Goal: Information Seeking & Learning: Find specific fact

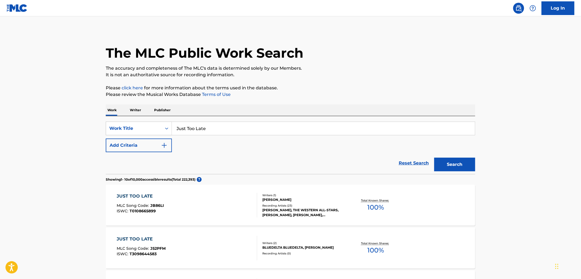
click at [165, 146] on img "Search Form" at bounding box center [164, 145] width 7 height 7
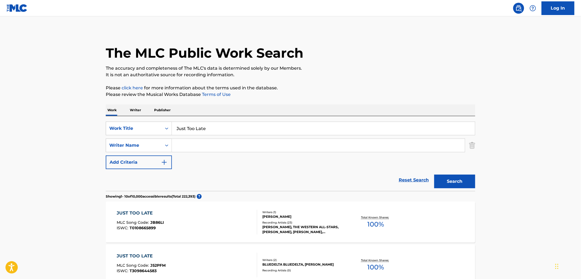
click at [187, 147] on input "Search Form" at bounding box center [318, 145] width 293 height 13
type input "415"
click at [451, 184] on button "Search" at bounding box center [455, 182] width 41 height 14
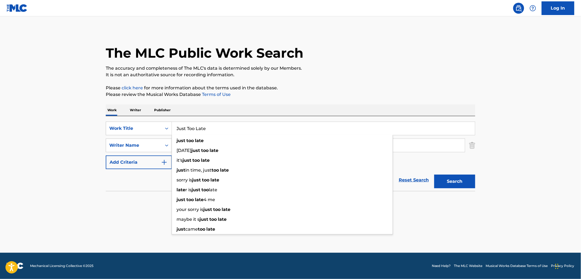
drag, startPoint x: 212, startPoint y: 129, endPoint x: 174, endPoint y: 127, distance: 38.3
click at [174, 127] on input "Just Too Late" at bounding box center [323, 128] width 303 height 13
paste input "Black Lemonad"
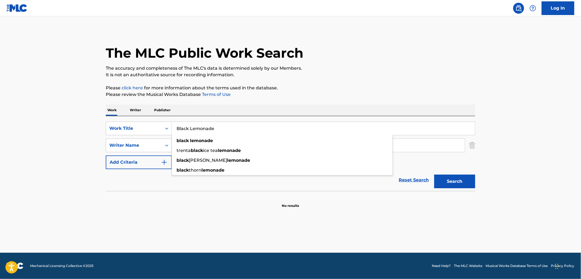
type input "Black Lemonade"
click at [364, 89] on p "Please click here for more information about the terms used in the database." at bounding box center [291, 88] width 370 height 7
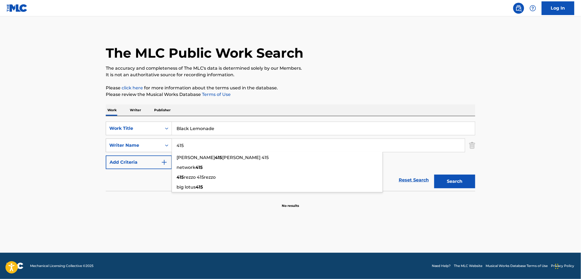
drag, startPoint x: 210, startPoint y: 147, endPoint x: 130, endPoint y: 148, distance: 80.1
click at [130, 148] on div "SearchWithCriteria183a6ced-df7b-48ea-a37a-e1b1859e4517 Writer Name 415 [PERSON_…" at bounding box center [291, 146] width 370 height 14
click at [435, 175] on button "Search" at bounding box center [455, 182] width 41 height 14
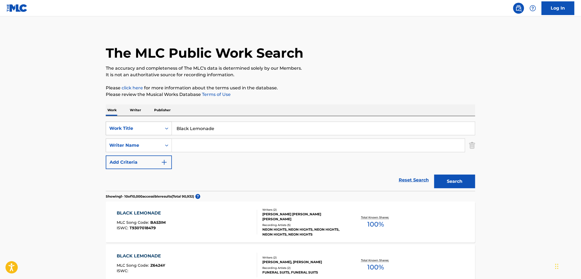
drag, startPoint x: 218, startPoint y: 127, endPoint x: 166, endPoint y: 129, distance: 51.7
click at [154, 128] on div "SearchWithCriteriaa844ed29-4917-4589-9e5a-640658df3c9b Work Title Black Lemonade" at bounding box center [291, 129] width 370 height 14
paste input "Going Nowher"
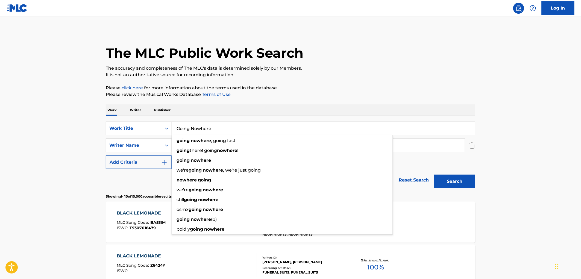
type input "Going Nowhere"
click at [448, 180] on button "Search" at bounding box center [455, 182] width 41 height 14
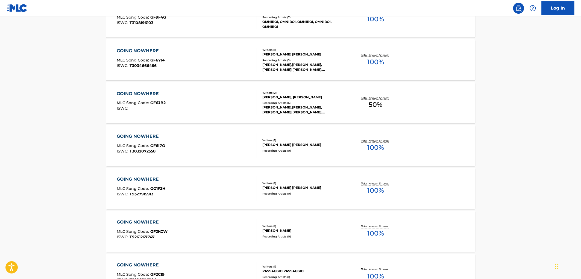
scroll to position [407, 0]
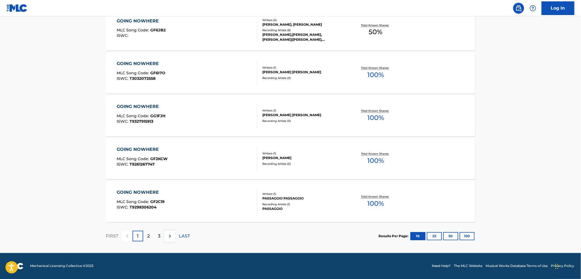
click at [471, 235] on button "100" at bounding box center [467, 236] width 15 height 8
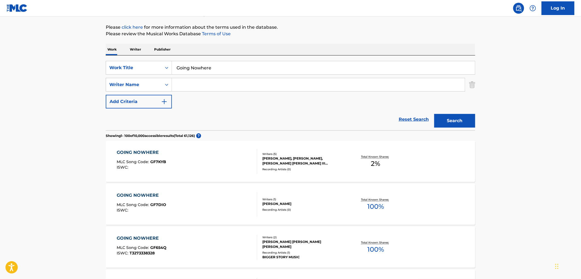
scroll to position [91, 0]
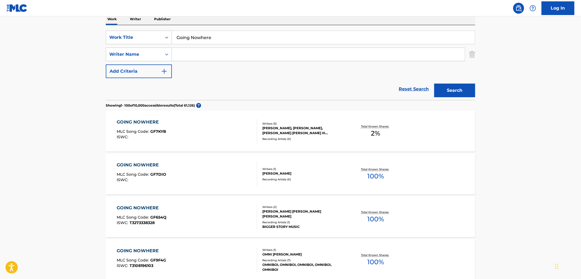
paste input "(Hed) P.E."
type input "(Hed) P.E"
click at [435, 84] on button "Search" at bounding box center [455, 91] width 41 height 14
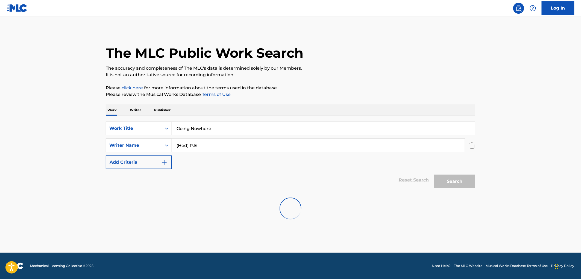
scroll to position [0, 0]
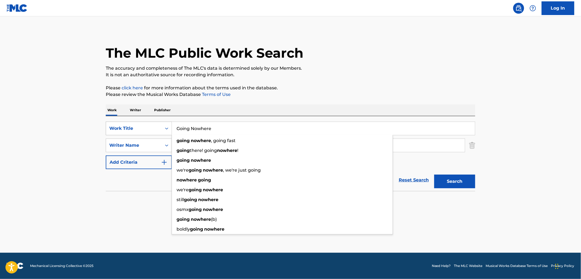
drag, startPoint x: 213, startPoint y: 128, endPoint x: 171, endPoint y: 129, distance: 42.4
click at [171, 129] on div "SearchWithCriteriaa844ed29-4917-4589-9e5a-640658df3c9b Work Title Going Nowhere…" at bounding box center [291, 129] width 370 height 14
paste input "Too Lat"
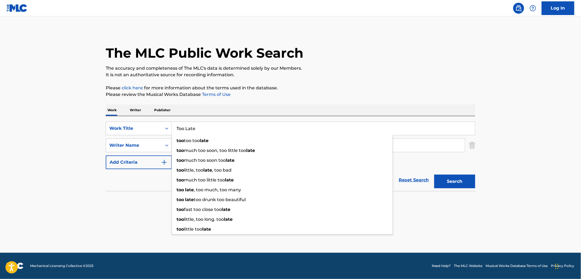
click at [441, 127] on input "Too Late" at bounding box center [323, 128] width 303 height 13
drag, startPoint x: 459, startPoint y: 185, endPoint x: 454, endPoint y: 185, distance: 4.1
click at [458, 185] on button "Search" at bounding box center [455, 182] width 41 height 14
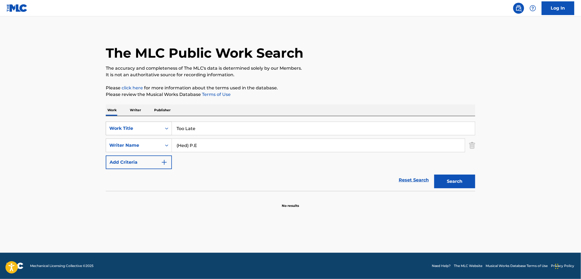
drag, startPoint x: 210, startPoint y: 128, endPoint x: 169, endPoint y: 128, distance: 41.0
click at [166, 128] on div "SearchWithCriteriaa844ed29-4917-4589-9e5a-640658df3c9b Work Title Too Late" at bounding box center [291, 129] width 370 height 14
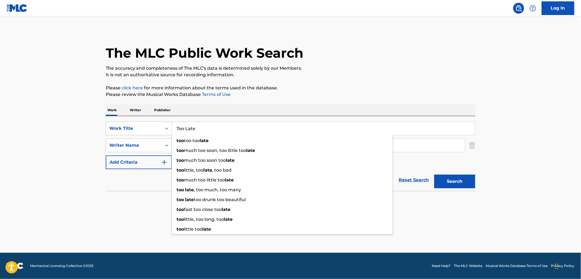
paste input "Chicken"
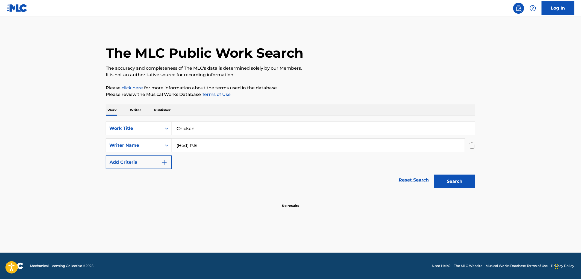
click at [446, 178] on button "Search" at bounding box center [455, 182] width 41 height 14
drag, startPoint x: 169, startPoint y: 127, endPoint x: 172, endPoint y: 127, distance: 3.3
click at [164, 127] on div "SearchWithCriteriaa844ed29-4917-4589-9e5a-640658df3c9b Work Title Chicken" at bounding box center [291, 129] width 370 height 14
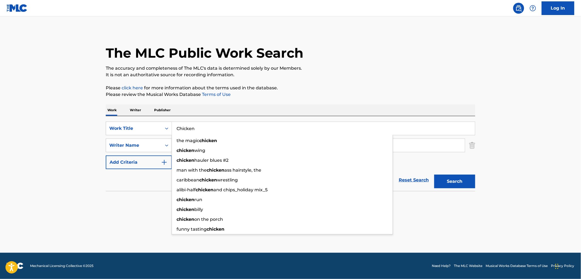
paste input "Stay Ready"
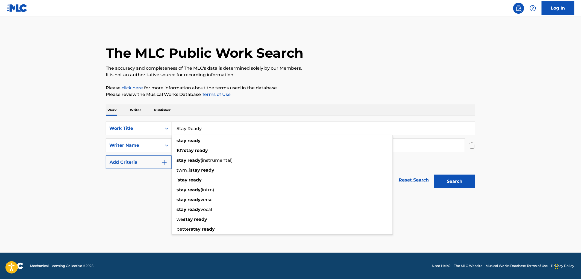
click at [256, 105] on div "Work Writer Publisher" at bounding box center [291, 109] width 370 height 11
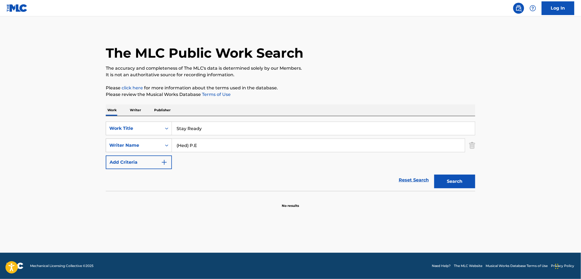
drag, startPoint x: 203, startPoint y: 148, endPoint x: 167, endPoint y: 147, distance: 36.4
click at [167, 147] on div "SearchWithCriteria183a6ced-df7b-48ea-a37a-e1b1859e4517 Writer Name (Hed) P.E" at bounding box center [291, 146] width 370 height 14
drag, startPoint x: 207, startPoint y: 127, endPoint x: 175, endPoint y: 128, distance: 32.0
click at [162, 126] on div "SearchWithCriteriaa844ed29-4917-4589-9e5a-640658df3c9b Work Title Stay Ready" at bounding box center [291, 129] width 370 height 14
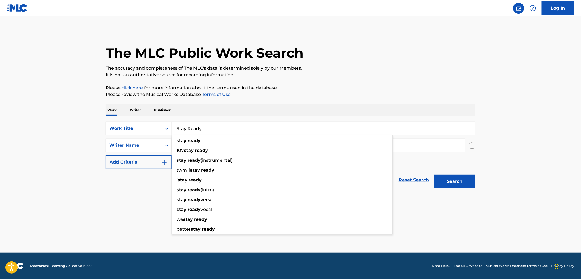
paste input "Mo Bands"
type input "Mo Bands"
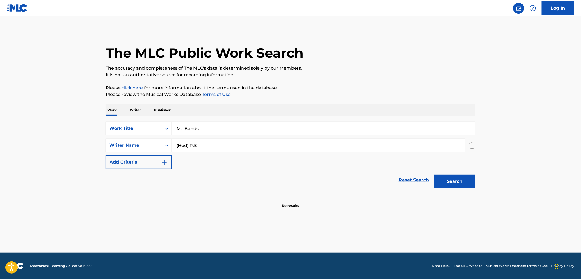
click at [381, 87] on p "Please click here for more information about the terms used in the database." at bounding box center [291, 88] width 370 height 7
drag, startPoint x: 168, startPoint y: 148, endPoint x: 135, endPoint y: 148, distance: 32.8
click at [143, 148] on div "SearchWithCriteria183a6ced-df7b-48ea-a37a-e1b1859e4517 Writer Name (Hed) P.E" at bounding box center [291, 146] width 370 height 14
click at [435, 175] on button "Search" at bounding box center [455, 182] width 41 height 14
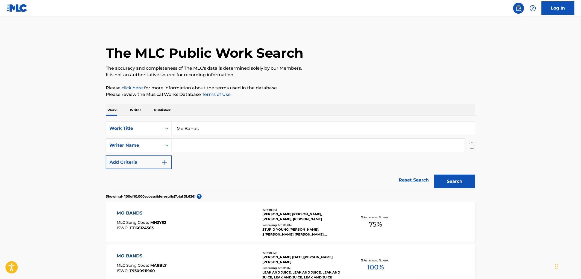
click at [295, 211] on div "Writers ( 4 )" at bounding box center [304, 210] width 83 height 4
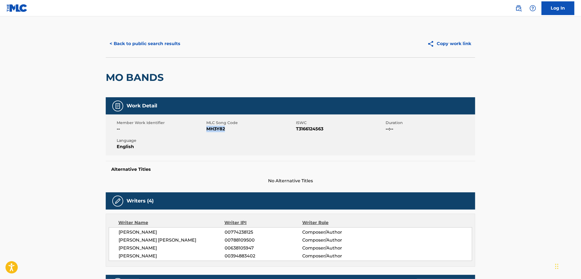
drag, startPoint x: 231, startPoint y: 130, endPoint x: 208, endPoint y: 130, distance: 22.7
click at [208, 130] on span "MH3Y82" at bounding box center [250, 129] width 88 height 7
copy span "MH3Y82"
click at [158, 44] on button "< Back to public search results" at bounding box center [145, 44] width 78 height 14
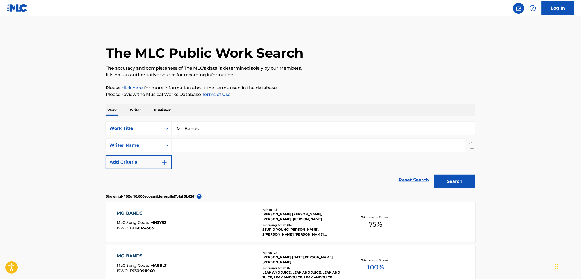
drag, startPoint x: 214, startPoint y: 125, endPoint x: 195, endPoint y: 127, distance: 19.2
click at [159, 127] on div "SearchWithCriteriaa844ed29-4917-4589-9e5a-640658df3c9b Work Title Mo Bands" at bounding box center [291, 129] width 370 height 14
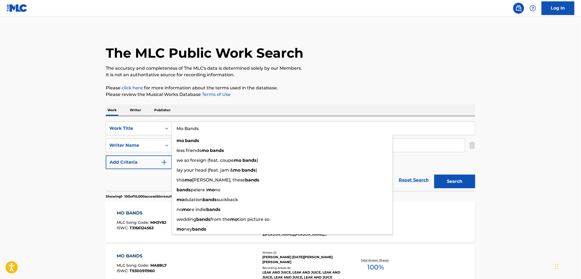
paste input "LIGHT RAILS"
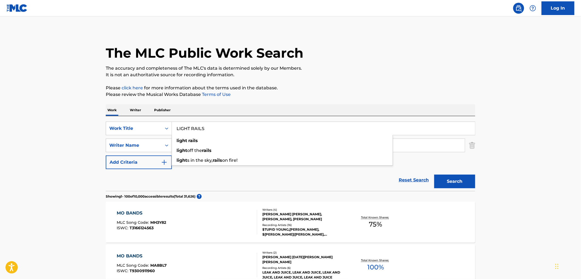
type input "LIGHT RAILS"
click at [463, 181] on button "Search" at bounding box center [455, 182] width 41 height 14
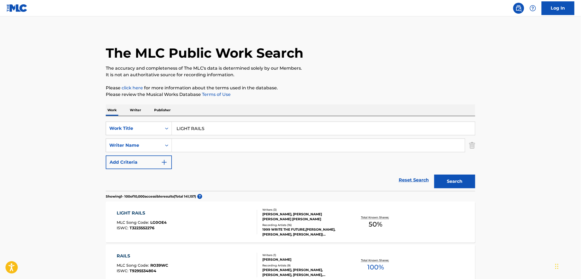
click at [291, 222] on div "Writers ( 3 ) [PERSON_NAME], [PERSON_NAME] [PERSON_NAME] [PERSON_NAME] Recordin…" at bounding box center [301, 222] width 88 height 29
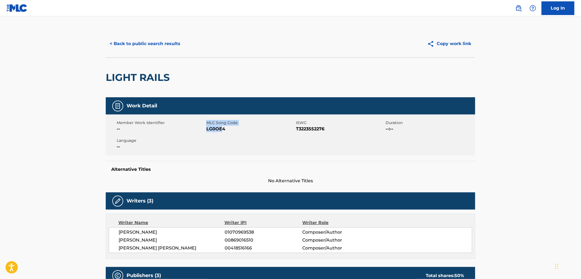
drag, startPoint x: 218, startPoint y: 129, endPoint x: 206, endPoint y: 128, distance: 12.4
click at [206, 128] on div "Member Work Identifier -- MLC Song Code LG0OE4 ISWC T3223552276 Duration --:-- …" at bounding box center [291, 135] width 370 height 41
click at [226, 131] on span "LG0OE4" at bounding box center [250, 129] width 88 height 7
drag, startPoint x: 226, startPoint y: 129, endPoint x: 207, endPoint y: 129, distance: 19.4
click at [207, 129] on span "LG0OE4" at bounding box center [250, 129] width 88 height 7
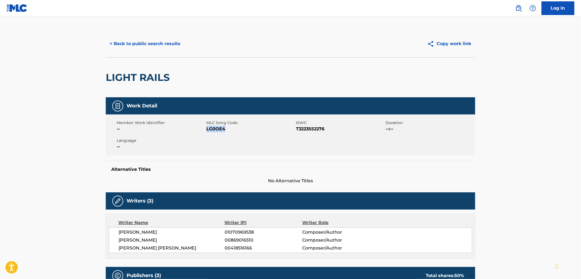
copy span "LG0OE4"
click at [148, 45] on button "< Back to public search results" at bounding box center [145, 44] width 78 height 14
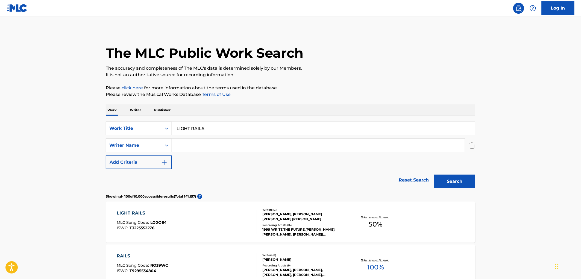
drag, startPoint x: 217, startPoint y: 125, endPoint x: 149, endPoint y: 125, distance: 68.1
click at [149, 125] on div "SearchWithCriteriaa844ed29-4917-4589-9e5a-640658df3c9b Work Title LIGHT RAILS" at bounding box center [291, 129] width 370 height 14
paste input "POPTHATRUNK"
type input "POPTHATRUNK"
click at [450, 185] on button "Search" at bounding box center [455, 182] width 41 height 14
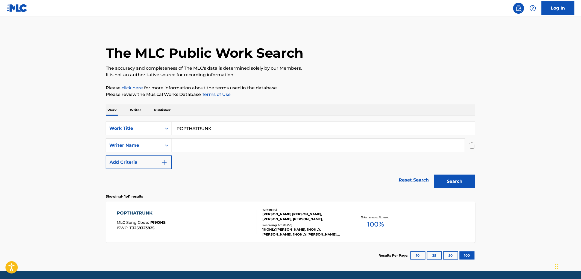
click at [291, 212] on div "[PERSON_NAME] [PERSON_NAME], [PERSON_NAME], [PERSON_NAME], [PERSON_NAME] [PERSO…" at bounding box center [304, 217] width 83 height 10
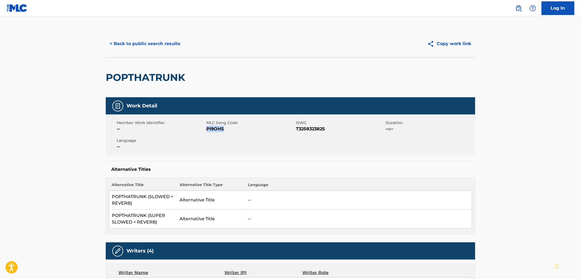
click at [206, 128] on span "PI9OHS" at bounding box center [250, 129] width 88 height 7
click at [151, 42] on button "< Back to public search results" at bounding box center [145, 44] width 78 height 14
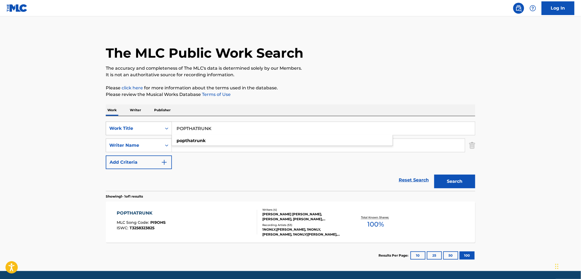
drag, startPoint x: 207, startPoint y: 132, endPoint x: 159, endPoint y: 130, distance: 48.1
click at [159, 130] on div "SearchWithCriteriaa844ed29-4917-4589-9e5a-640658df3c9b Work Title POPTHATRUNK p…" at bounding box center [291, 129] width 370 height 14
drag, startPoint x: 214, startPoint y: 129, endPoint x: 177, endPoint y: 127, distance: 36.9
click at [177, 127] on input "POPTHATRUNK" at bounding box center [323, 128] width 303 height 13
paste input "2 Step"
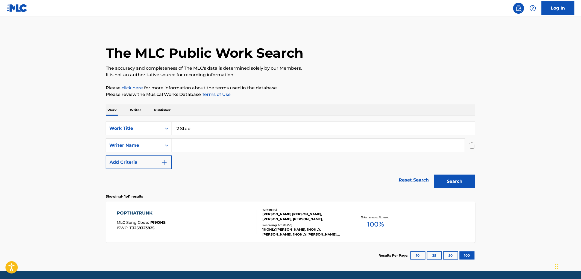
click at [390, 84] on div "The MLC Public Work Search The accuracy and completeness of The MLC's data is d…" at bounding box center [290, 149] width 383 height 238
click at [448, 181] on button "Search" at bounding box center [455, 182] width 41 height 14
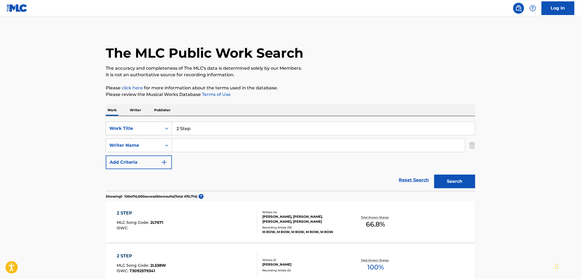
drag, startPoint x: 205, startPoint y: 128, endPoint x: 153, endPoint y: 131, distance: 52.0
click at [153, 131] on div "SearchWithCriteriaa844ed29-4917-4589-9e5a-640658df3c9b Work Title 2 Step" at bounding box center [291, 129] width 370 height 14
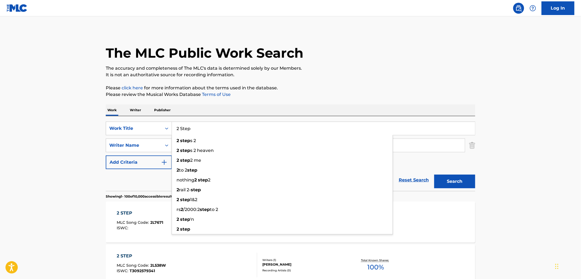
paste input "Track 9"
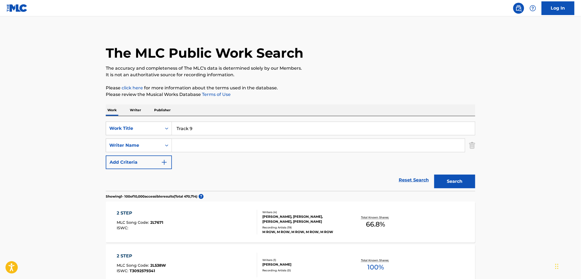
click at [453, 185] on button "Search" at bounding box center [455, 182] width 41 height 14
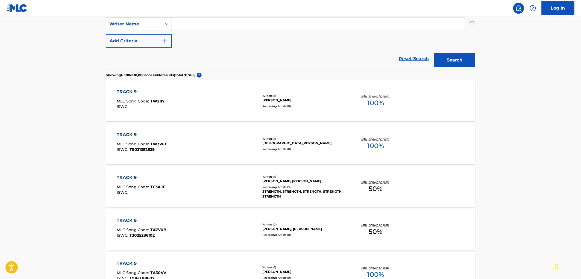
scroll to position [61, 0]
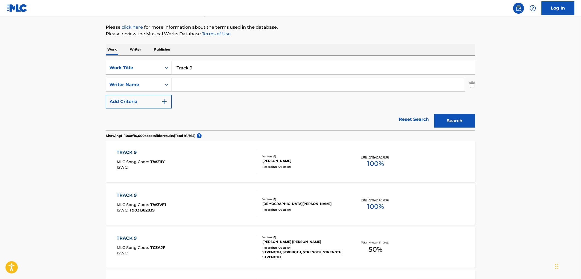
drag, startPoint x: 196, startPoint y: 69, endPoint x: 154, endPoint y: 67, distance: 42.7
click at [154, 67] on div "SearchWithCriteriaa844ed29-4917-4589-9e5a-640658df3c9b Work Title Track 9" at bounding box center [291, 68] width 370 height 14
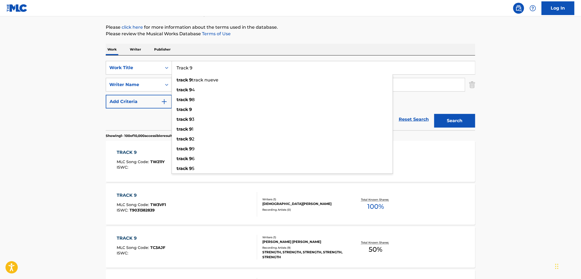
paste input "Bill So Horny"
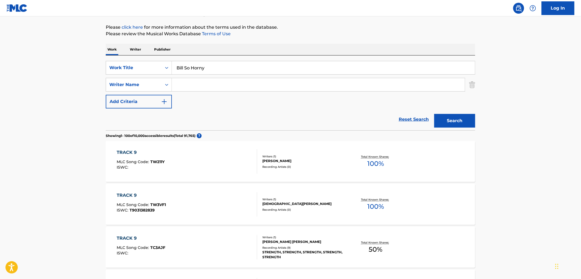
click at [469, 121] on button "Search" at bounding box center [455, 121] width 41 height 14
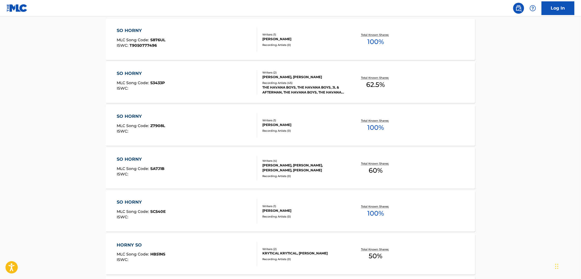
scroll to position [0, 0]
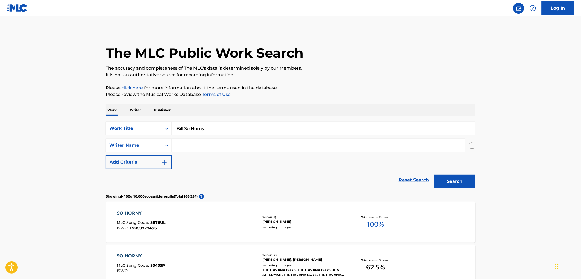
drag, startPoint x: 231, startPoint y: 128, endPoint x: 129, endPoint y: 128, distance: 102.0
click at [129, 128] on div "SearchWithCriteriaa844ed29-4917-4589-9e5a-640658df3c9b Work Title Bill So Horny" at bounding box center [291, 129] width 370 height 14
paste input "should've wore a bonnet [slowed down]"
drag, startPoint x: 231, startPoint y: 128, endPoint x: 340, endPoint y: 129, distance: 109.1
click at [339, 129] on input "should've wore a bonnet [slowed down]" at bounding box center [323, 128] width 303 height 13
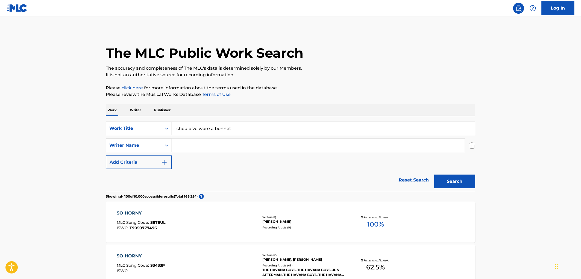
type input "should've wore a bonnet"
click at [435, 175] on button "Search" at bounding box center [455, 182] width 41 height 14
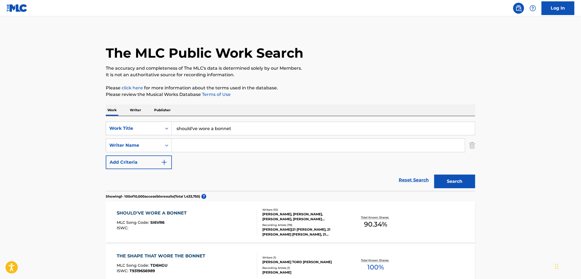
click at [278, 236] on div "[PERSON_NAME]|21 [PERSON_NAME], 21 [PERSON_NAME] [PERSON_NAME], 21 [PERSON_NAME…" at bounding box center [304, 232] width 83 height 10
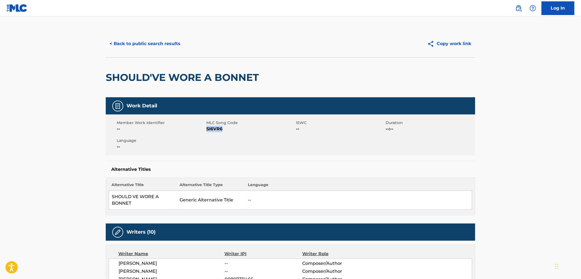
drag, startPoint x: 223, startPoint y: 130, endPoint x: 206, endPoint y: 129, distance: 17.0
click at [206, 129] on span "SI6VR6" at bounding box center [250, 129] width 88 height 7
copy span "SI6VR6"
click at [149, 42] on button "< Back to public search results" at bounding box center [145, 44] width 78 height 14
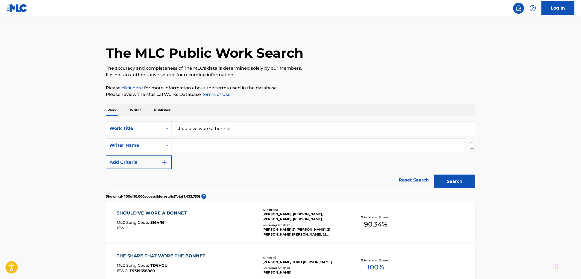
drag, startPoint x: 239, startPoint y: 127, endPoint x: 151, endPoint y: 127, distance: 87.2
click at [152, 127] on div "SearchWithCriteriaa844ed29-4917-4589-9e5a-640658df3c9b Work Title should've wor…" at bounding box center [291, 129] width 370 height 14
paste input "prove i"
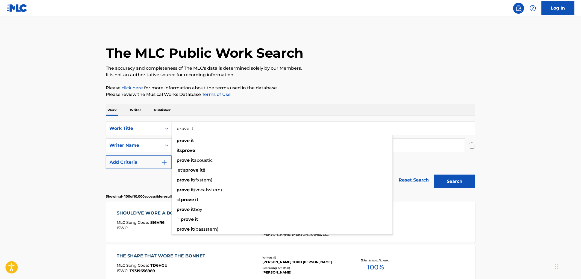
type input "prove it"
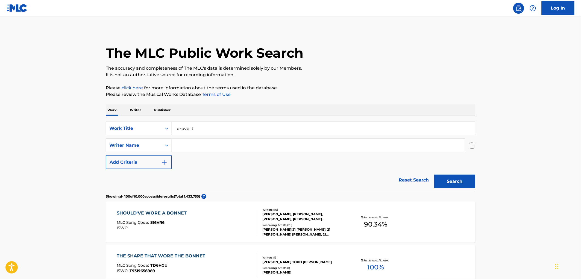
click at [463, 185] on button "Search" at bounding box center [455, 182] width 41 height 14
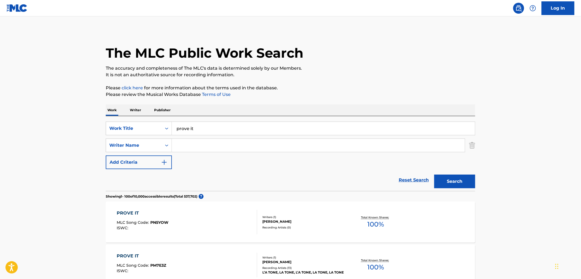
click at [185, 145] on input "Search Form" at bounding box center [318, 145] width 293 height 13
type input "21 savage"
click at [435, 175] on button "Search" at bounding box center [455, 182] width 41 height 14
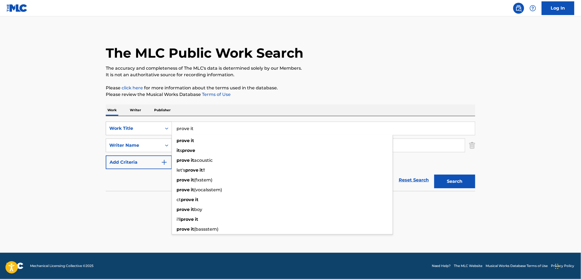
drag, startPoint x: 197, startPoint y: 126, endPoint x: 170, endPoint y: 127, distance: 27.1
click at [170, 127] on div "SearchWithCriteriaa844ed29-4917-4589-9e5a-640658df3c9b Work Title prove it prov…" at bounding box center [291, 129] width 370 height 14
paste input "One Mic, One Gun"
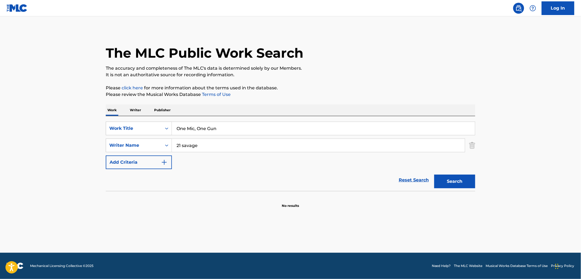
type input "One Mic, One Gun"
click at [427, 78] on p "It is not an authoritative source for recording information." at bounding box center [291, 75] width 370 height 7
click at [461, 175] on button "Search" at bounding box center [455, 182] width 41 height 14
drag, startPoint x: 205, startPoint y: 144, endPoint x: 159, endPoint y: 147, distance: 45.8
click at [159, 147] on div "SearchWithCriteria183a6ced-df7b-48ea-a37a-e1b1859e4517 Writer Name 21 savage 21…" at bounding box center [291, 146] width 370 height 14
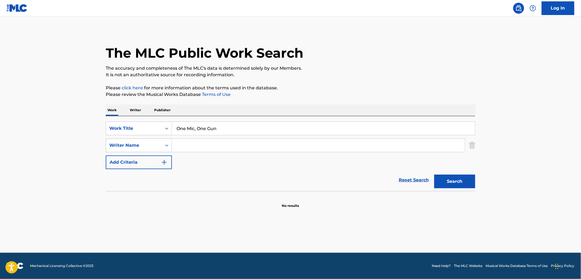
click at [435, 175] on button "Search" at bounding box center [455, 182] width 41 height 14
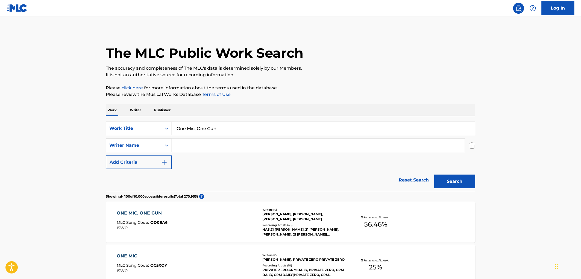
click at [268, 225] on div "Recording Artists ( 43 )" at bounding box center [304, 225] width 83 height 4
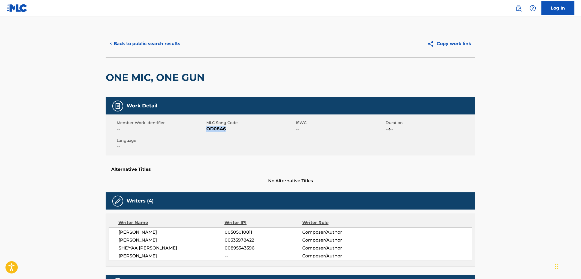
drag, startPoint x: 230, startPoint y: 133, endPoint x: 207, endPoint y: 130, distance: 23.1
click at [207, 130] on div "Member Work Identifier -- MLC Song Code OD08A6 ISWC -- Duration --:-- Language …" at bounding box center [291, 135] width 370 height 41
copy span "OD08A6"
click at [170, 47] on button "< Back to public search results" at bounding box center [145, 44] width 78 height 14
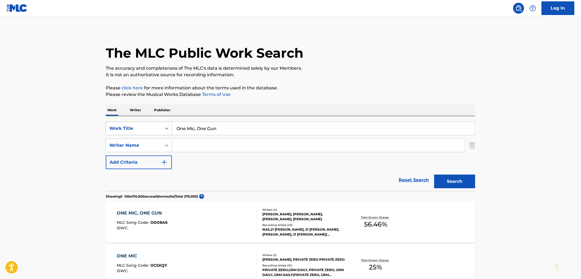
drag, startPoint x: 218, startPoint y: 129, endPoint x: 158, endPoint y: 128, distance: 60.7
click at [158, 128] on div "SearchWithCriteriaa844ed29-4917-4589-9e5a-640658df3c9b Work Title One Mic, One …" at bounding box center [291, 129] width 370 height 14
paste input "Sacrifices"
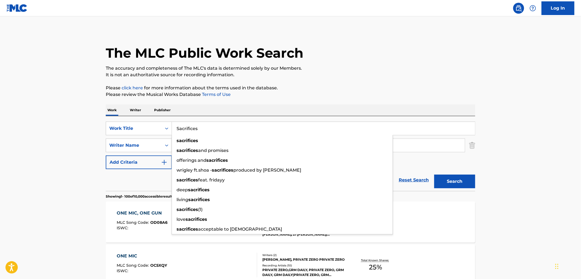
type input "Sacrifices"
click at [449, 187] on button "Search" at bounding box center [455, 182] width 41 height 14
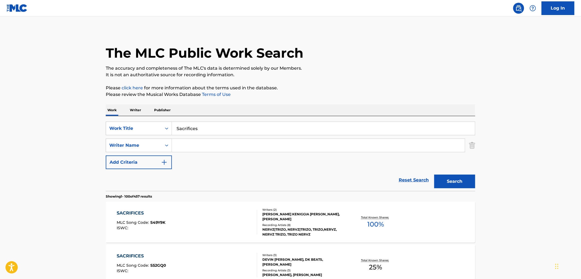
paste input "Sacrifices"
drag, startPoint x: 206, startPoint y: 144, endPoint x: 145, endPoint y: 148, distance: 61.1
click at [141, 145] on div "SearchWithCriteria183a6ced-df7b-48ea-a37a-e1b1859e4517 Writer Name Sacrifices" at bounding box center [291, 146] width 370 height 14
paste input "24BabiK"
type input "24BabiK"
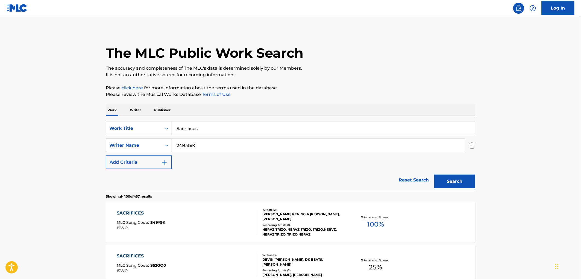
click at [450, 179] on button "Search" at bounding box center [455, 182] width 41 height 14
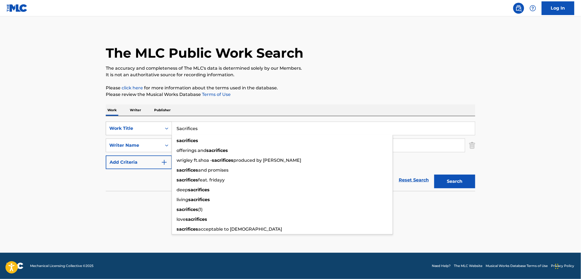
drag, startPoint x: 208, startPoint y: 128, endPoint x: 149, endPoint y: 129, distance: 58.5
click at [148, 129] on div "SearchWithCriteriaa844ed29-4917-4589-9e5a-640658df3c9b Work Title Sacrifices sa…" at bounding box center [291, 129] width 370 height 14
paste input "tone Killer"
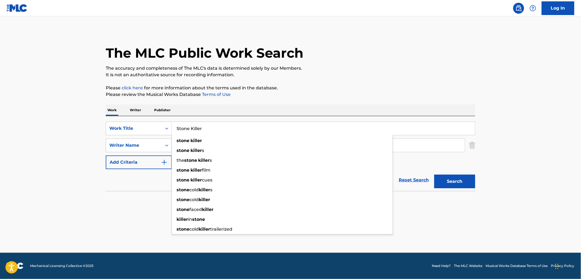
type input "Stone Killer"
click at [329, 94] on p "Please review the Musical Works Database Terms of Use" at bounding box center [291, 94] width 370 height 7
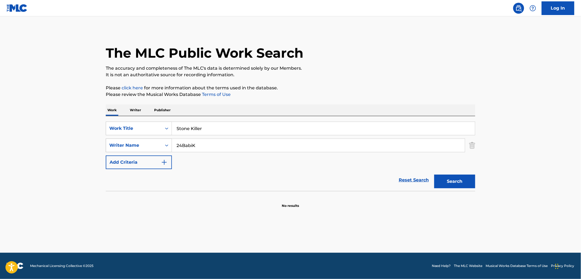
drag, startPoint x: 183, startPoint y: 144, endPoint x: 118, endPoint y: 147, distance: 65.2
click at [118, 147] on div "SearchWithCriteria183a6ced-df7b-48ea-a37a-e1b1859e4517 Writer Name 24BabiK" at bounding box center [291, 146] width 370 height 14
click at [435, 175] on button "Search" at bounding box center [455, 182] width 41 height 14
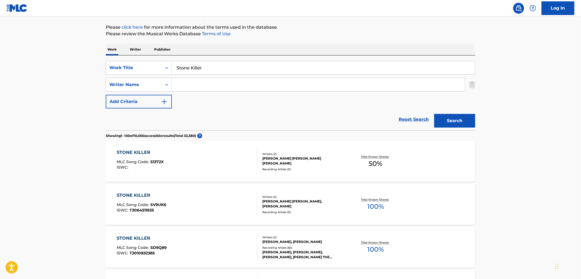
scroll to position [91, 0]
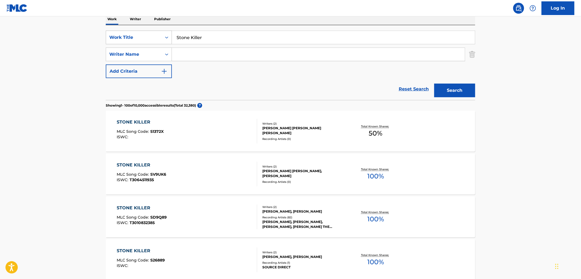
drag, startPoint x: 219, startPoint y: 38, endPoint x: 189, endPoint y: 40, distance: 29.6
click at [170, 36] on div "SearchWithCriteriaa844ed29-4917-4589-9e5a-640658df3c9b Work Title Stone Killer" at bounding box center [291, 38] width 370 height 14
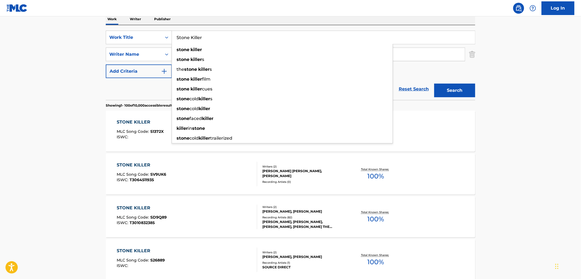
paste input "Back Into My Arms Again"
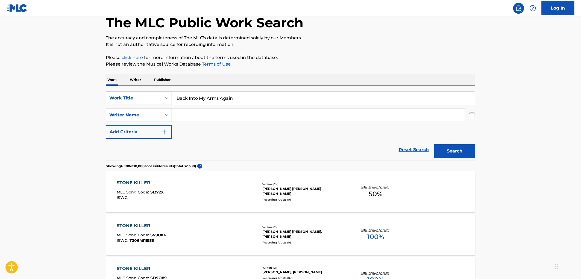
scroll to position [0, 0]
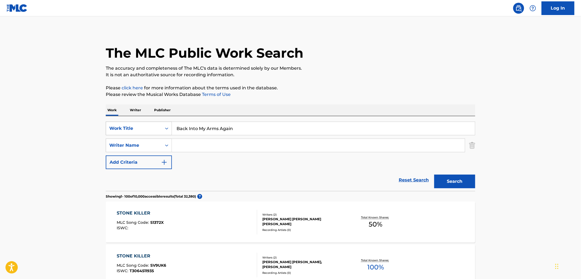
drag, startPoint x: 241, startPoint y: 129, endPoint x: 171, endPoint y: 129, distance: 70.0
click at [172, 129] on input "Back Into My Arms Again" at bounding box center [323, 128] width 303 height 13
paste input "Jumpin Jack Flash"
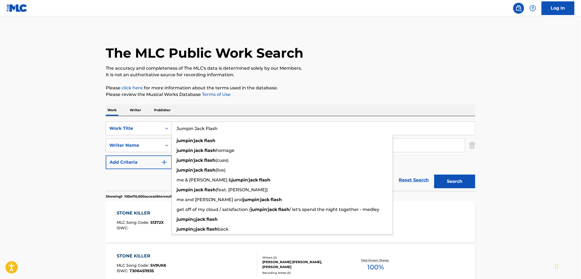
click at [460, 185] on button "Search" at bounding box center [455, 182] width 41 height 14
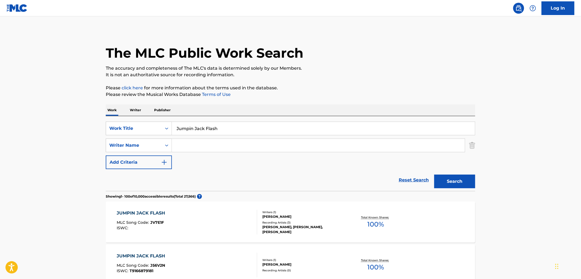
scroll to position [91, 0]
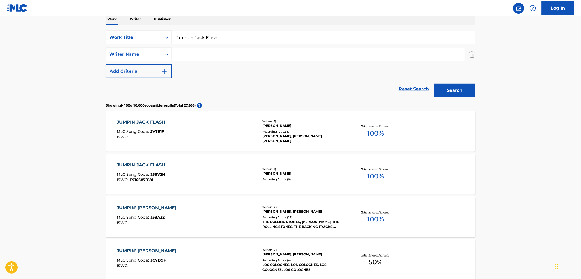
drag, startPoint x: 231, startPoint y: 43, endPoint x: 199, endPoint y: 42, distance: 32.3
click at [142, 40] on div "SearchWithCriteriaa844ed29-4917-4589-9e5a-640658df3c9b Work Title Jumpin Jack F…" at bounding box center [291, 38] width 370 height 14
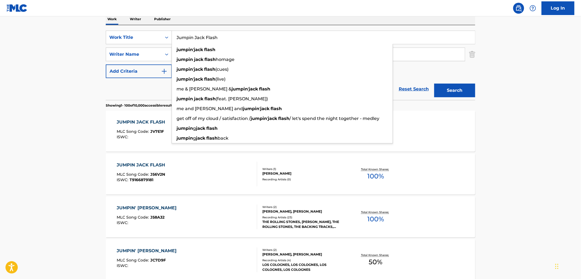
paste input "Fire and Water"
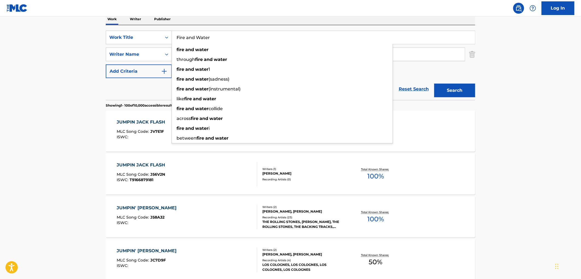
type input "Fire and Water"
click at [444, 89] on button "Search" at bounding box center [455, 91] width 41 height 14
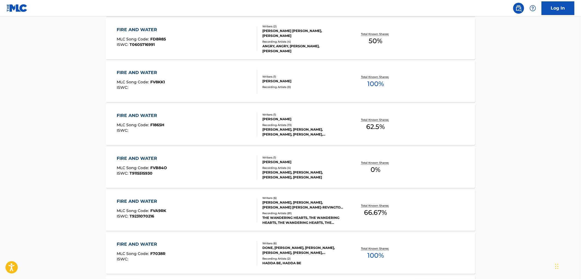
scroll to position [759, 0]
